Goal: Transaction & Acquisition: Purchase product/service

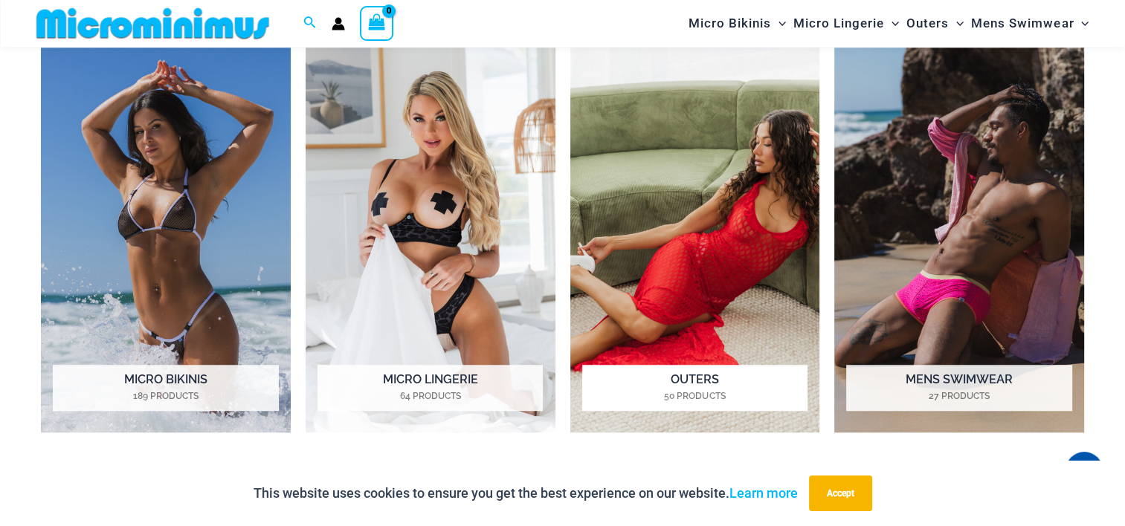
scroll to position [1177, 0]
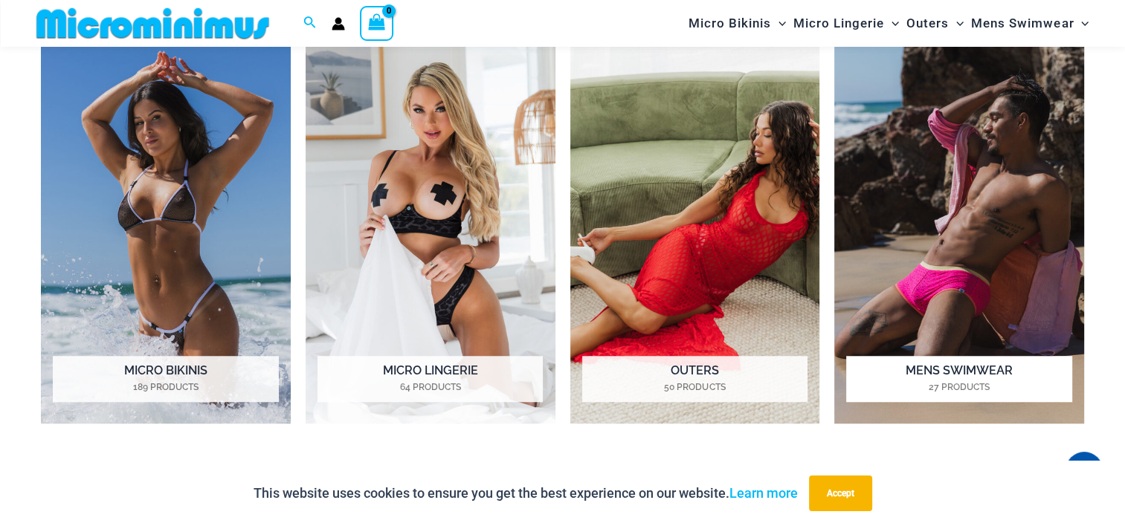
click at [922, 262] on img "Visit product category Mens Swimwear" at bounding box center [959, 231] width 250 height 385
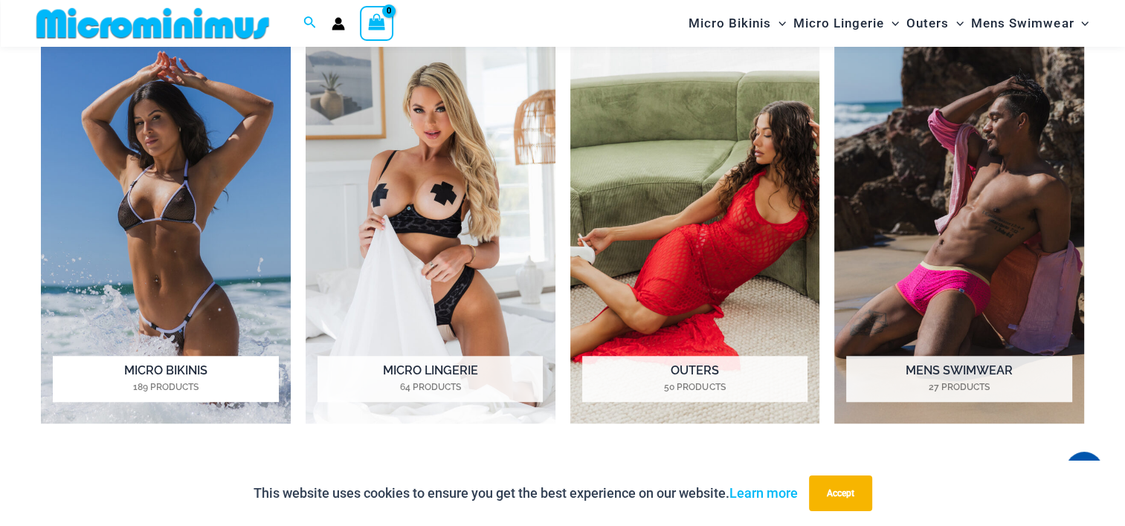
click at [210, 264] on img "Visit product category Micro Bikinis" at bounding box center [166, 231] width 250 height 385
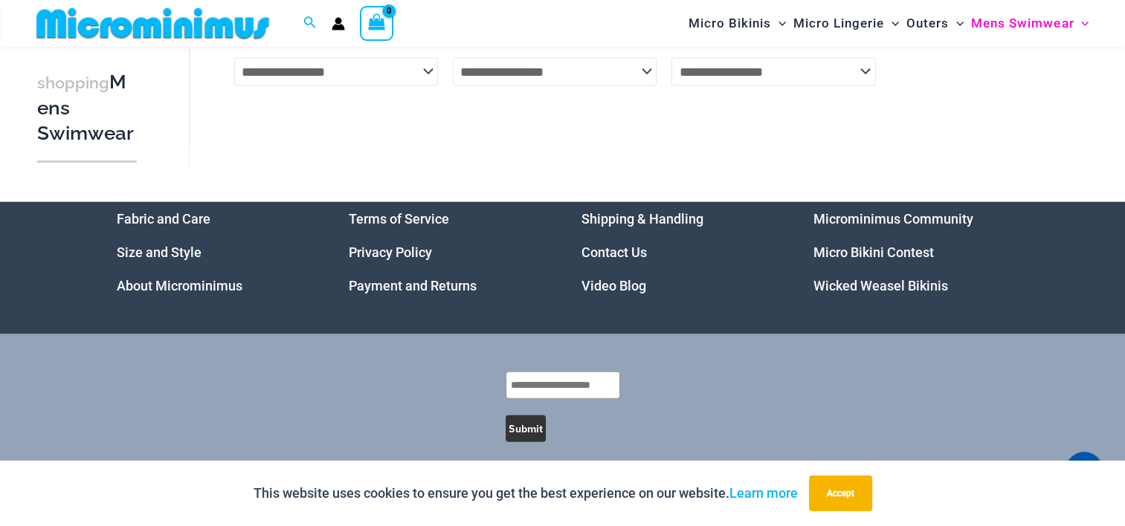
scroll to position [3331, 0]
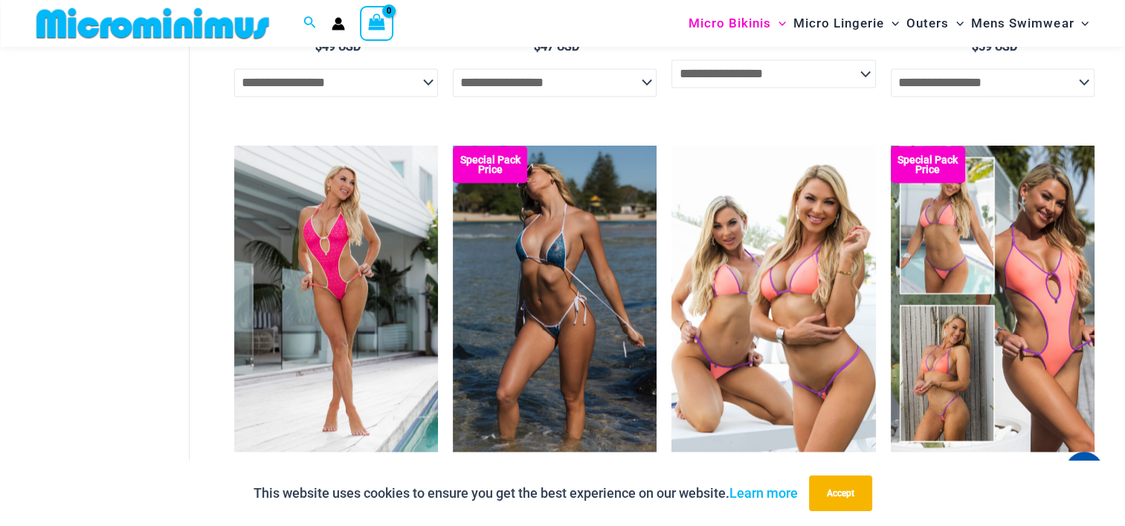
scroll to position [2664, 0]
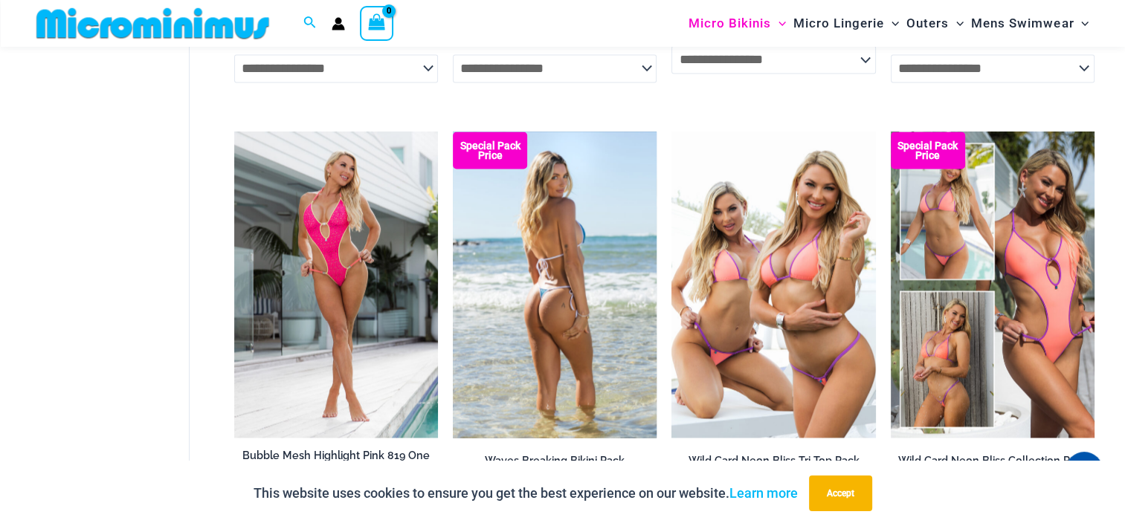
click at [562, 381] on img at bounding box center [555, 284] width 204 height 305
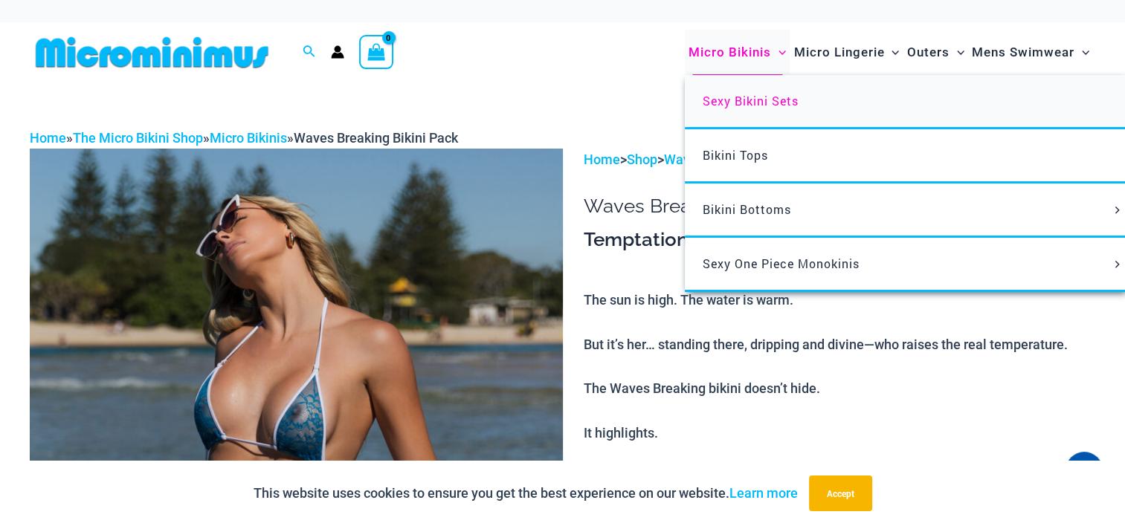
click at [729, 98] on span "Sexy Bikini Sets" at bounding box center [750, 101] width 96 height 16
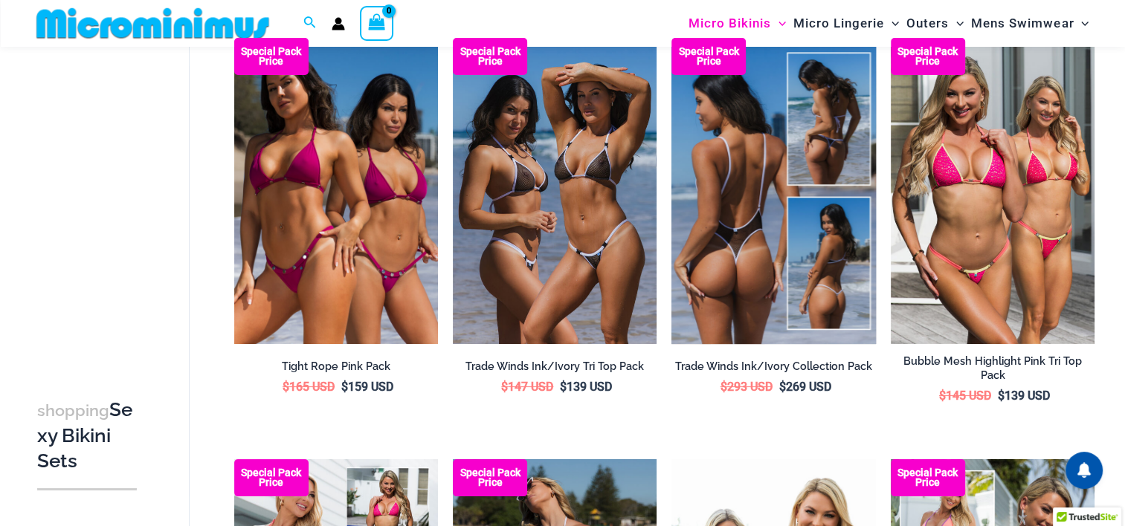
scroll to position [136, 0]
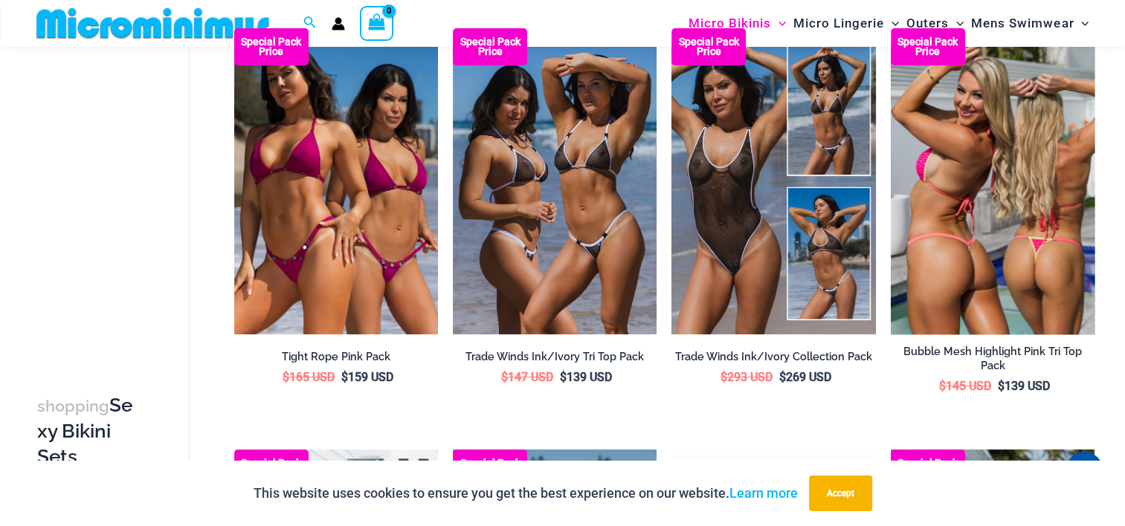
click at [895, 201] on img at bounding box center [992, 180] width 204 height 305
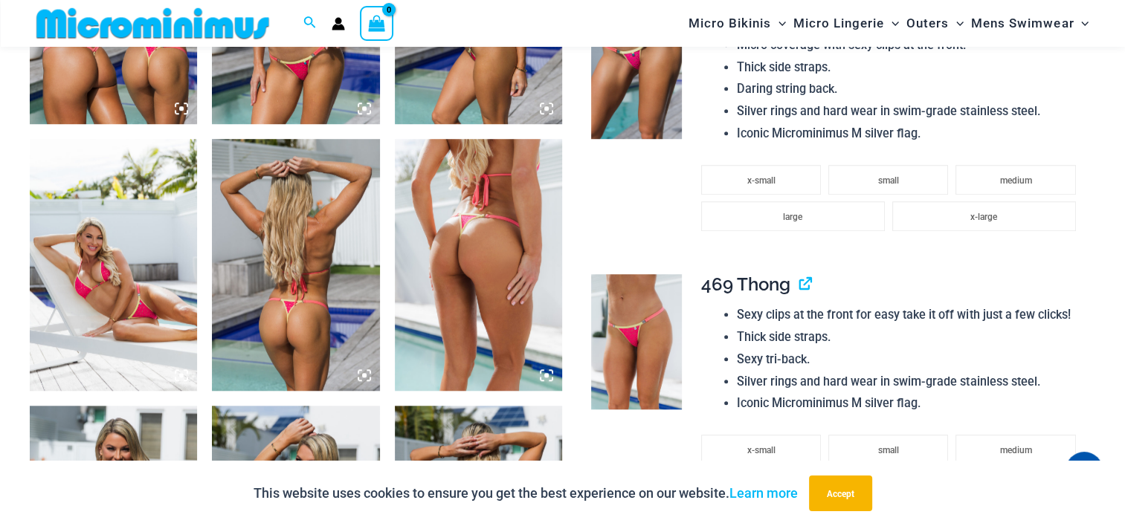
scroll to position [1102, 0]
